Goal: Task Accomplishment & Management: Manage account settings

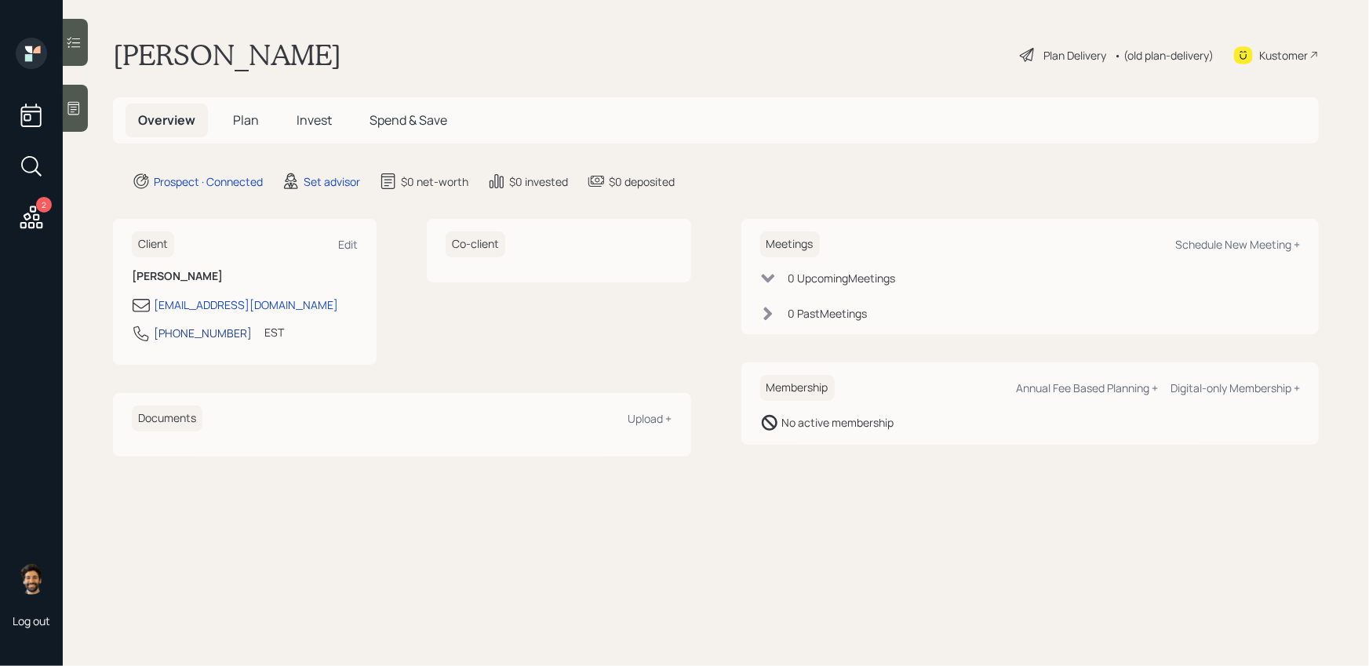
click at [211, 329] on div "[PHONE_NUMBER]" at bounding box center [203, 333] width 98 height 16
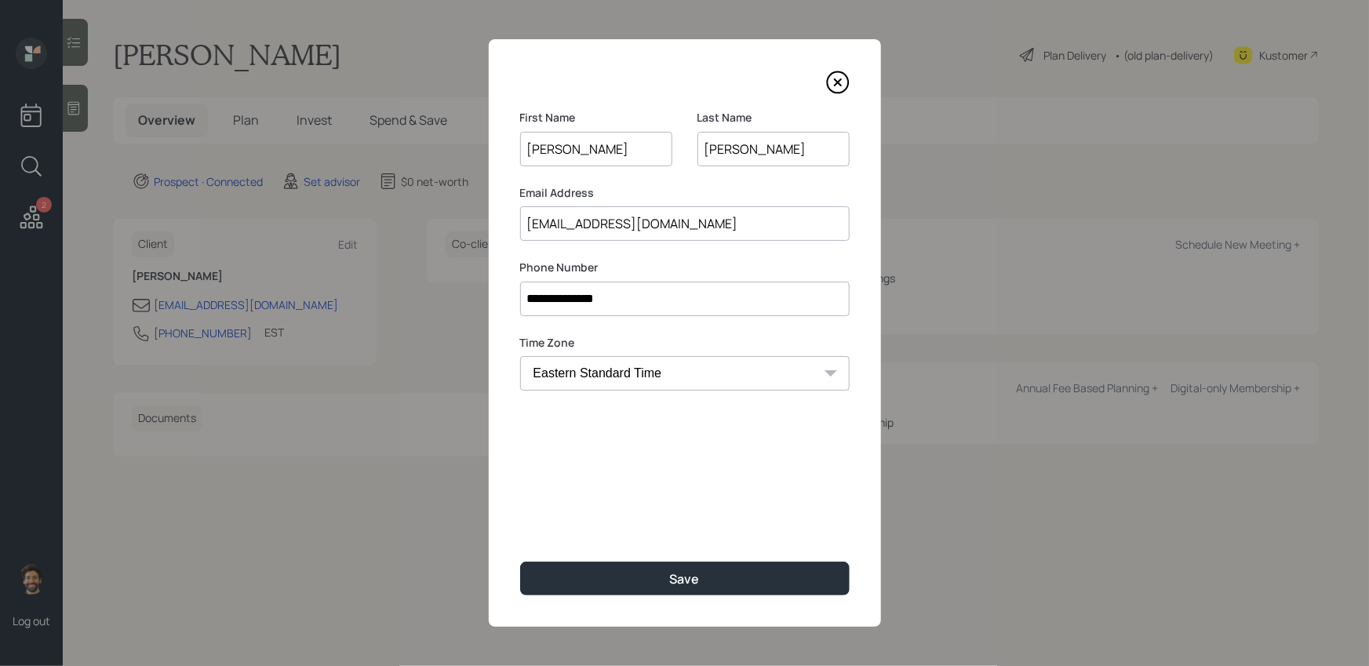
click at [608, 370] on select "Eastern Standard Time Central Standard Time Mountain Standard Time Pacific Stan…" at bounding box center [684, 373] width 329 height 35
select select "America/Los_Angeles"
click at [520, 356] on select "Eastern Standard Time Central Standard Time Mountain Standard Time Pacific Stan…" at bounding box center [684, 373] width 329 height 35
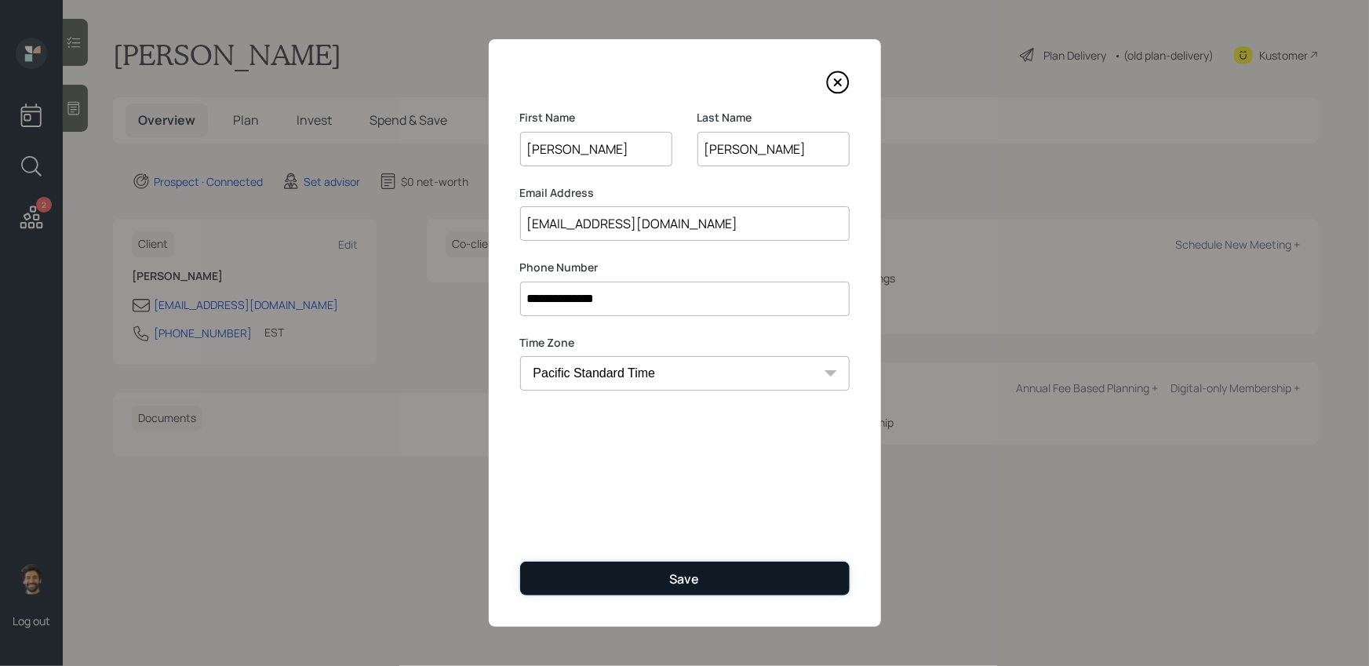
click at [598, 577] on button "Save" at bounding box center [684, 579] width 329 height 34
